Goal: Transaction & Acquisition: Purchase product/service

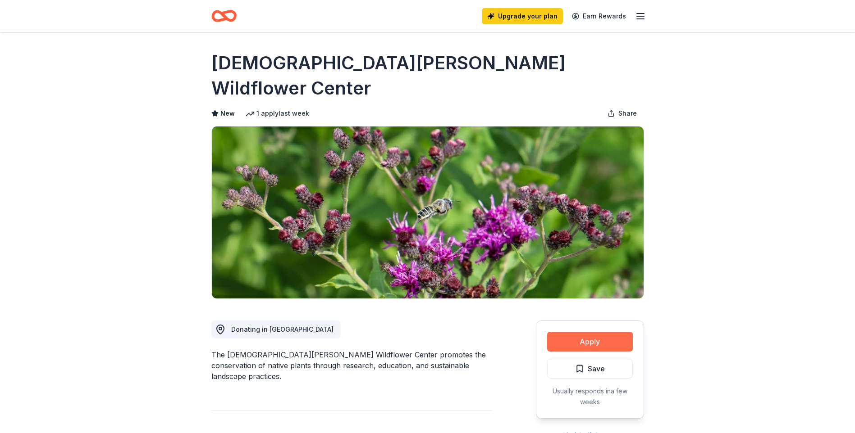
click at [578, 332] on button "Apply" at bounding box center [590, 342] width 86 height 20
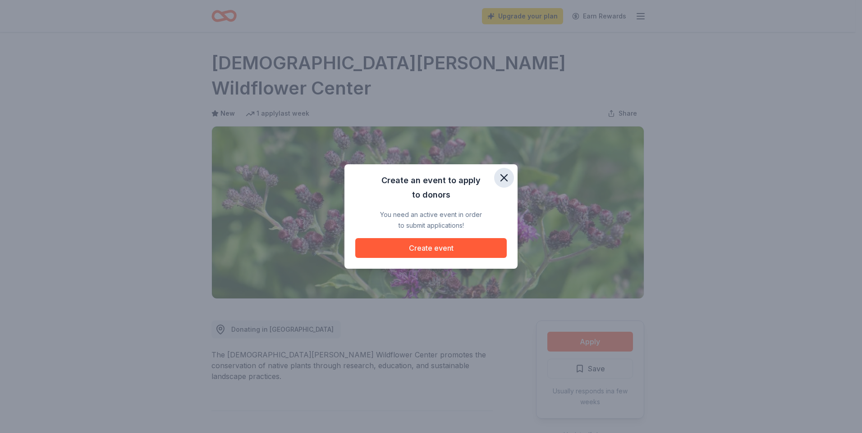
click at [502, 175] on icon "button" at bounding box center [503, 178] width 13 height 13
